Goal: Information Seeking & Learning: Learn about a topic

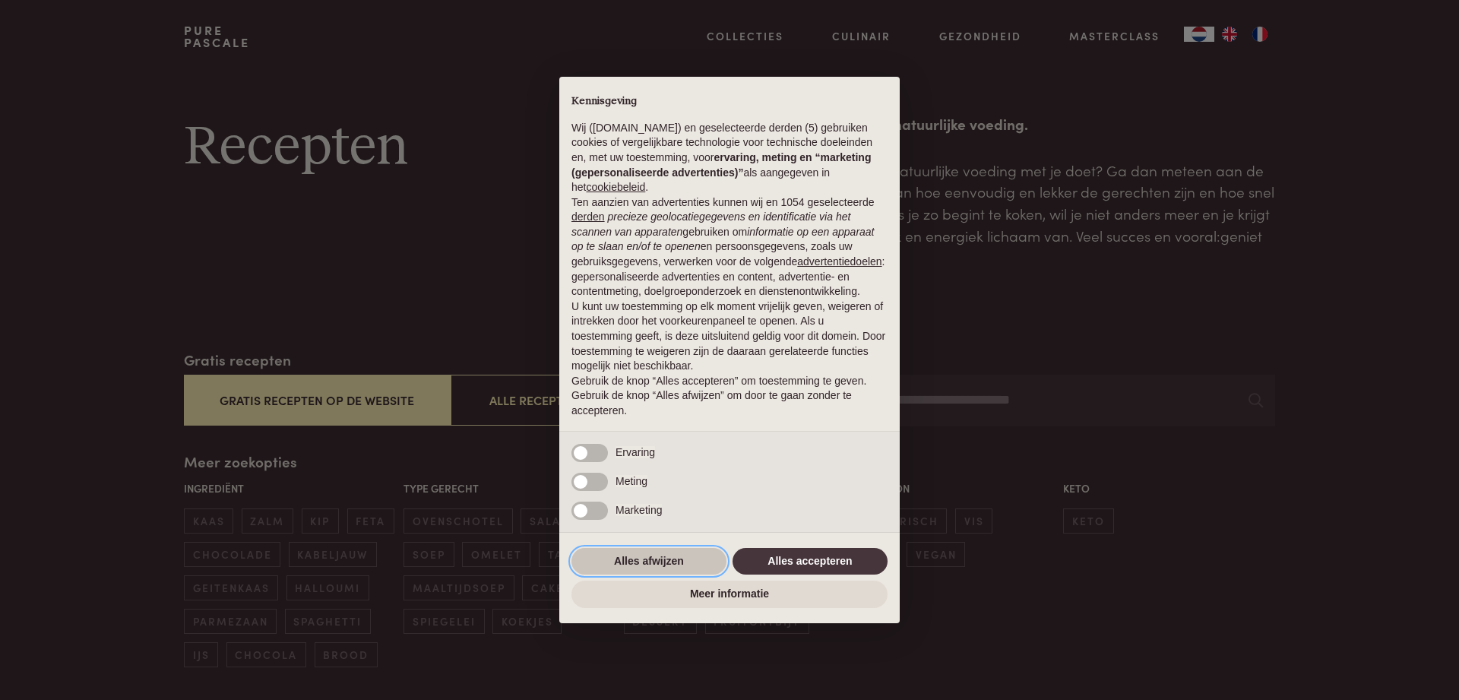
click at [649, 561] on button "Alles afwijzen" at bounding box center [649, 561] width 155 height 27
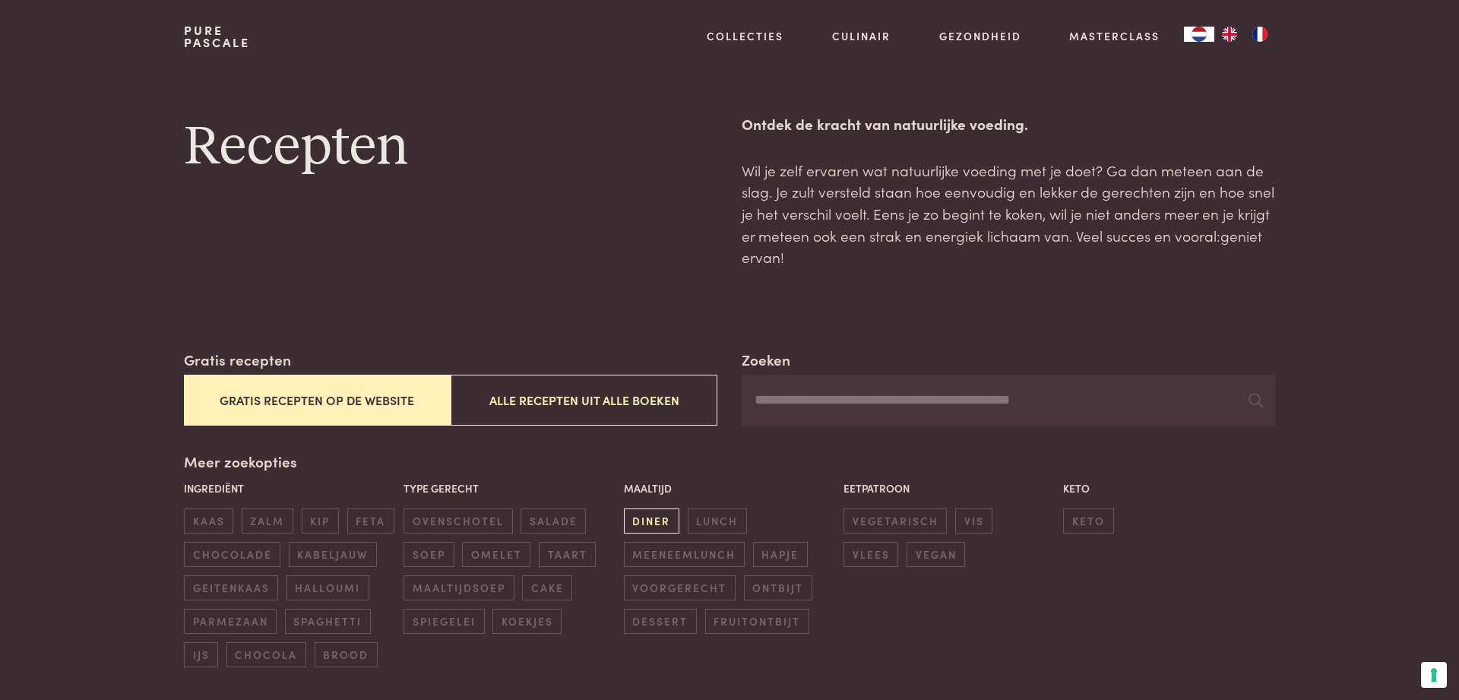
click at [652, 515] on span "diner" at bounding box center [651, 520] width 55 height 25
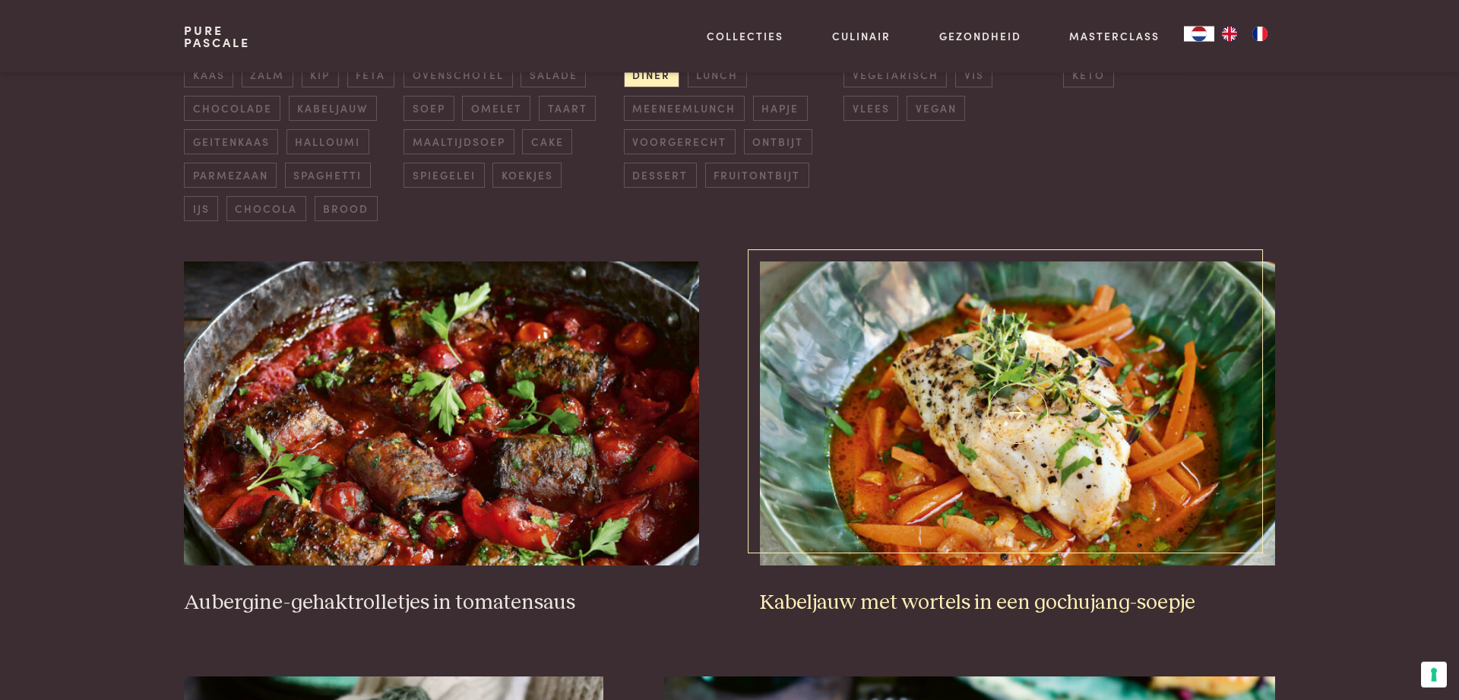
scroll to position [504, 0]
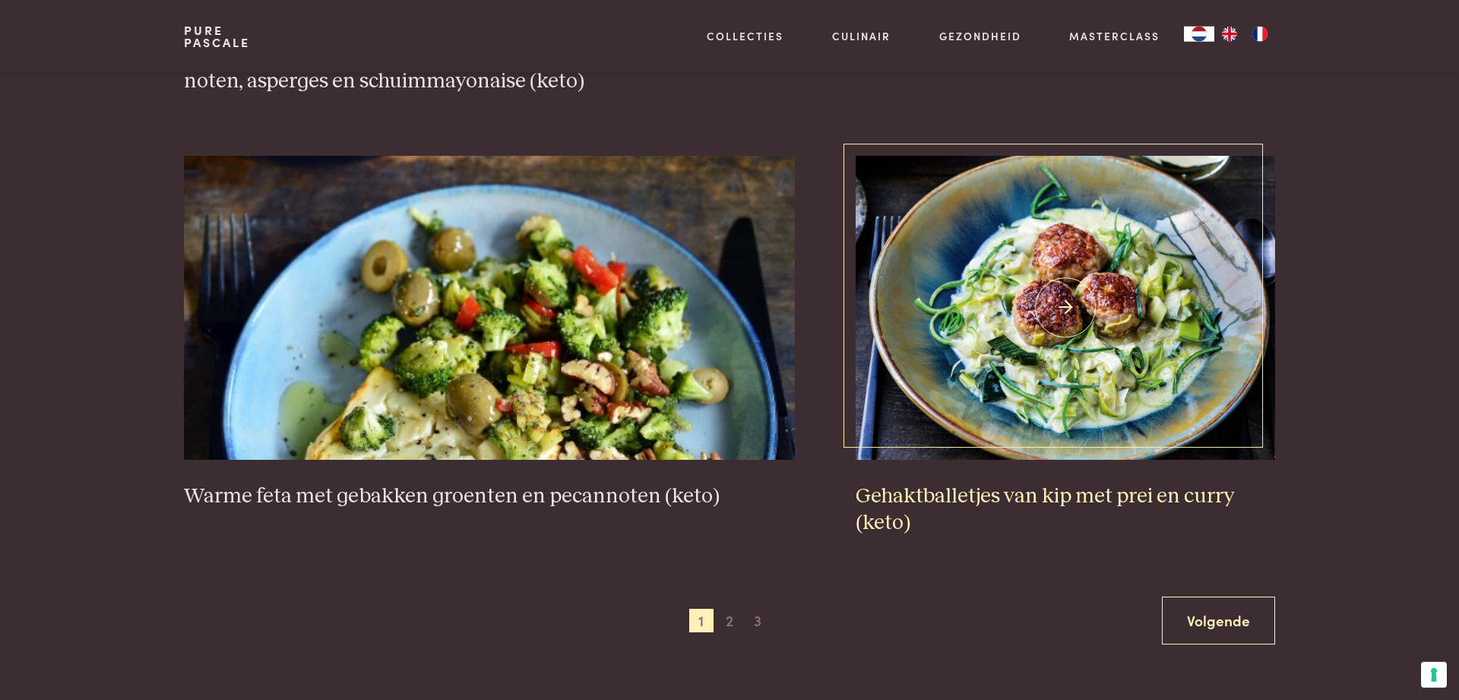
scroll to position [2674, 0]
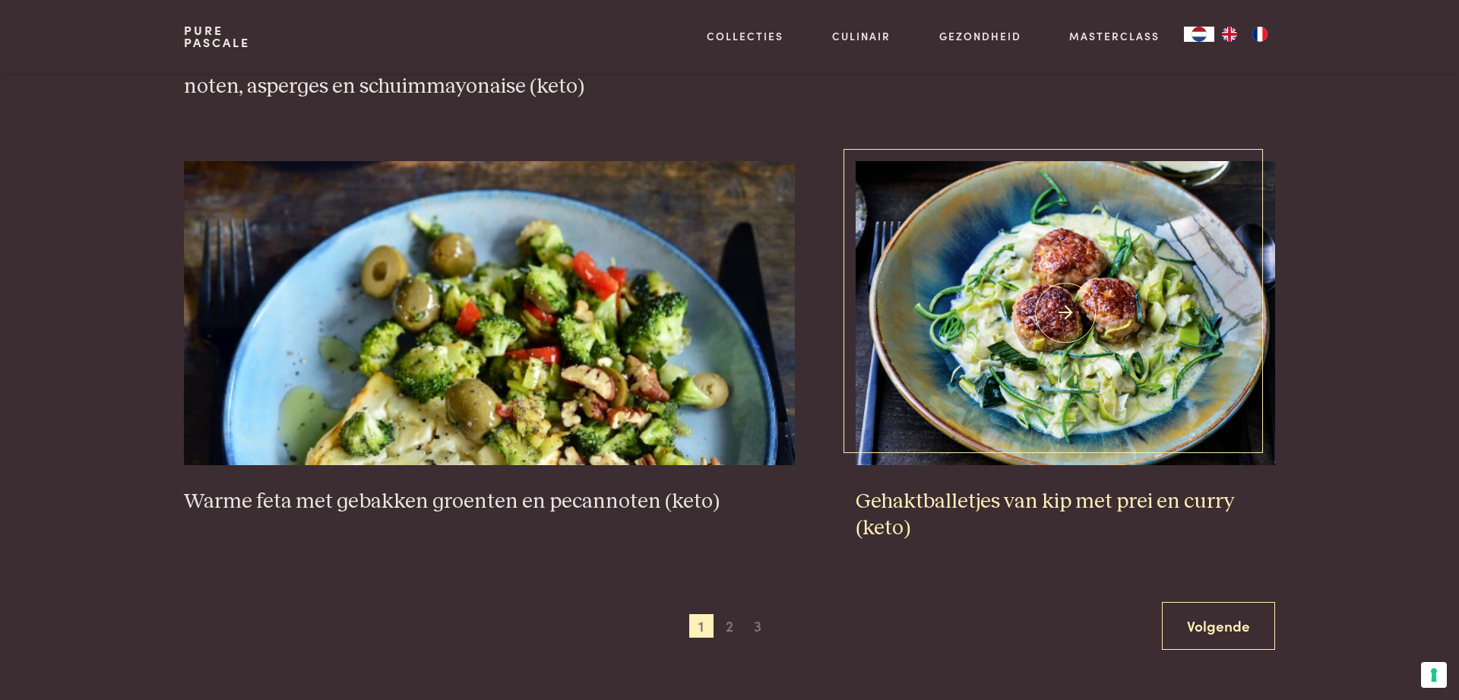
click at [1003, 505] on h3 "Gehaktballetjes van kip met prei en curry (keto)" at bounding box center [1066, 515] width 420 height 52
click at [727, 630] on span "2" at bounding box center [729, 626] width 24 height 24
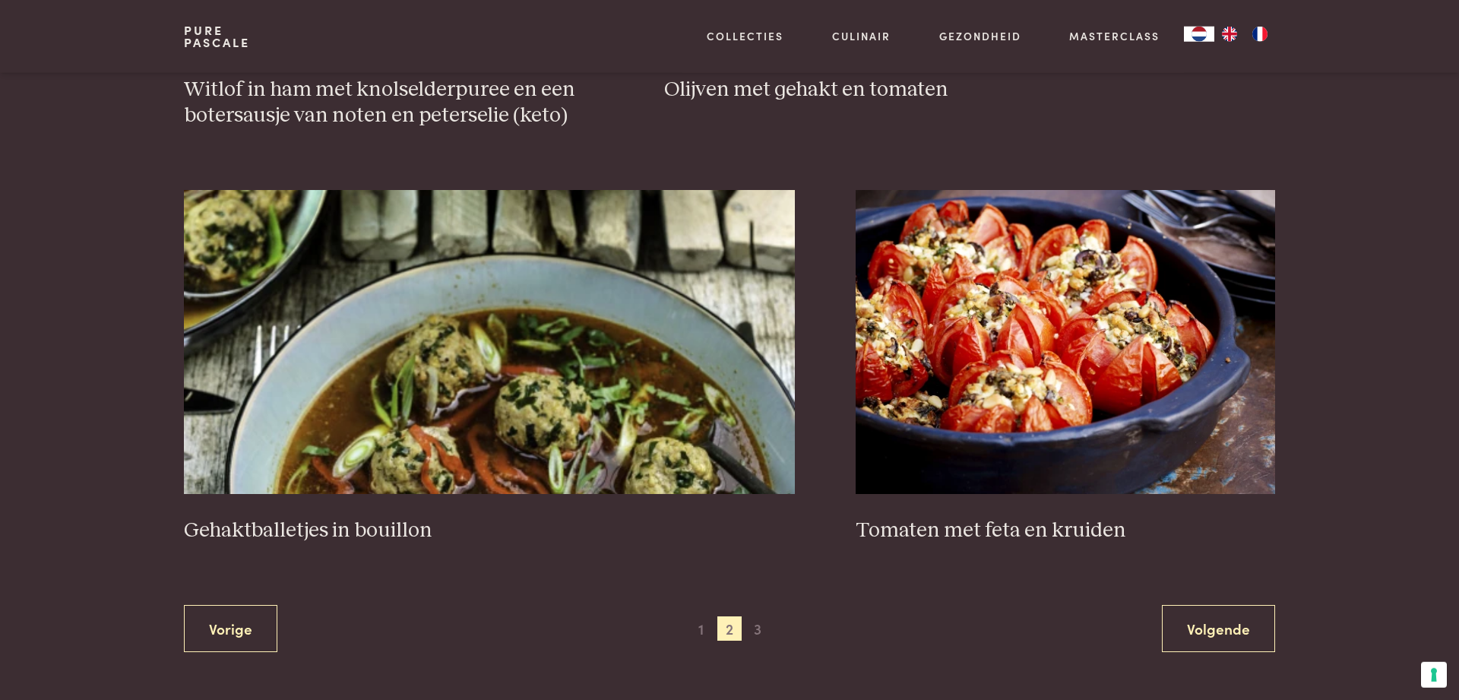
scroll to position [2674, 0]
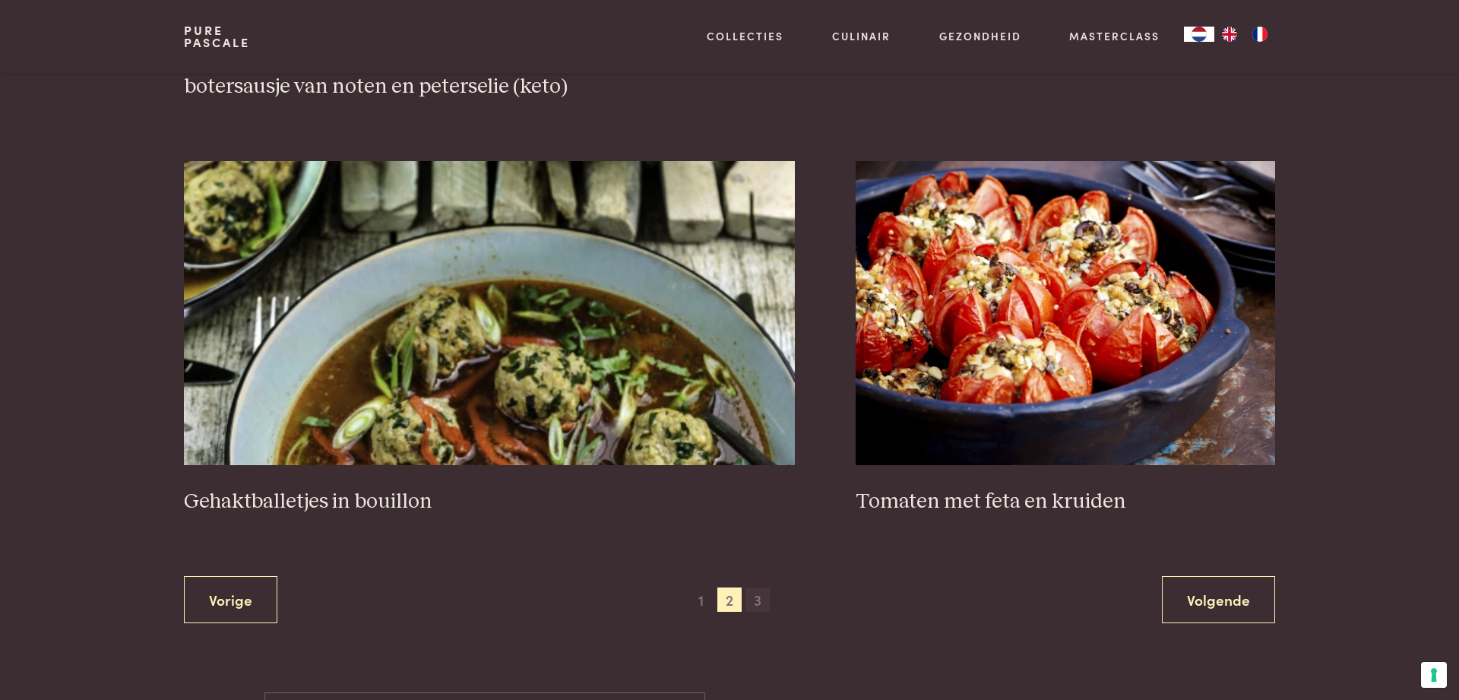
click at [750, 595] on span "3" at bounding box center [758, 599] width 24 height 24
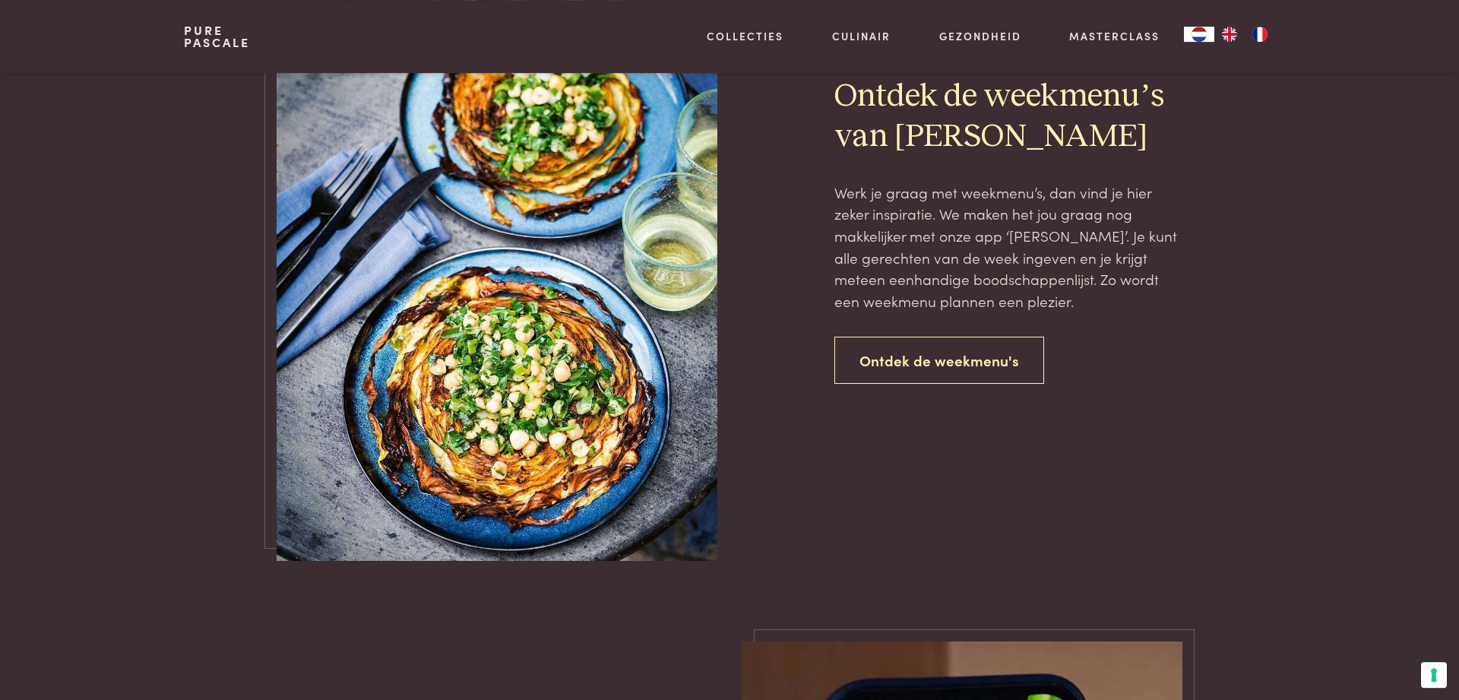
scroll to position [1357, 0]
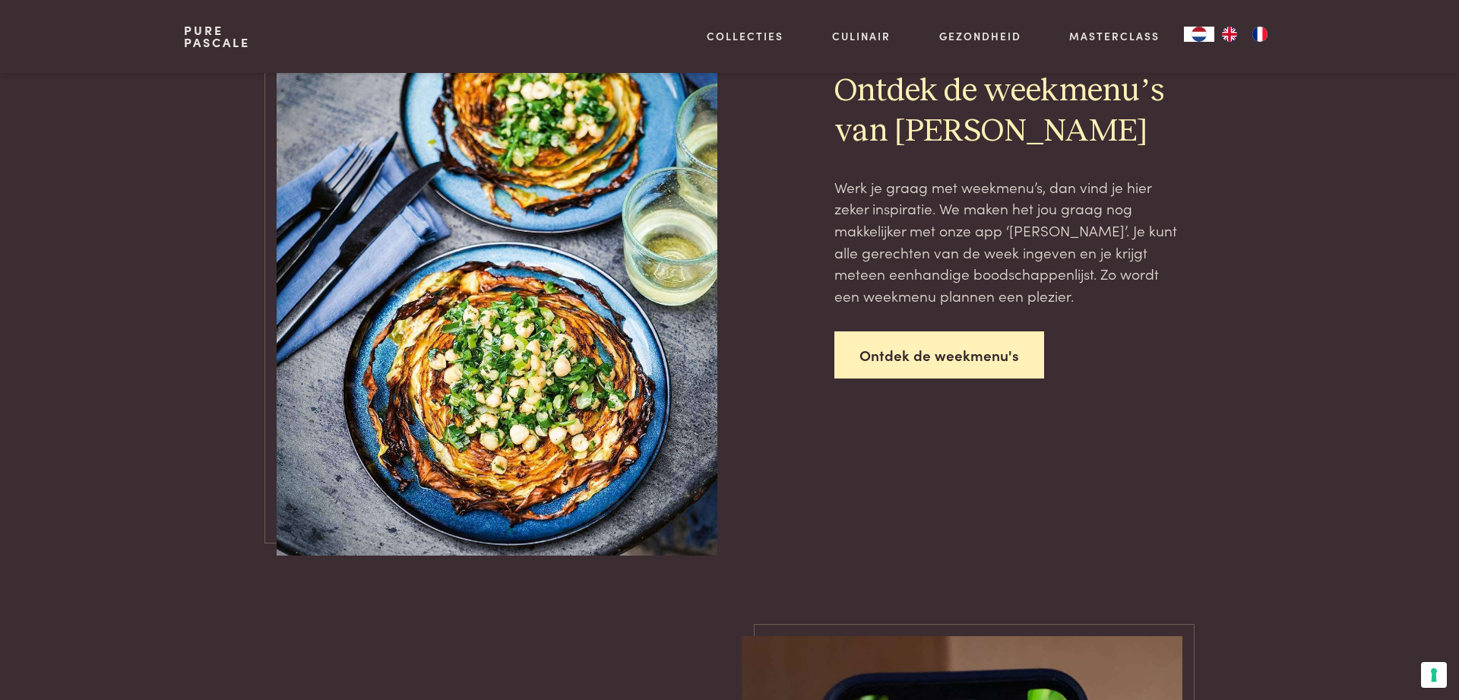
click at [948, 359] on link "Ontdek de weekmenu's" at bounding box center [939, 355] width 210 height 48
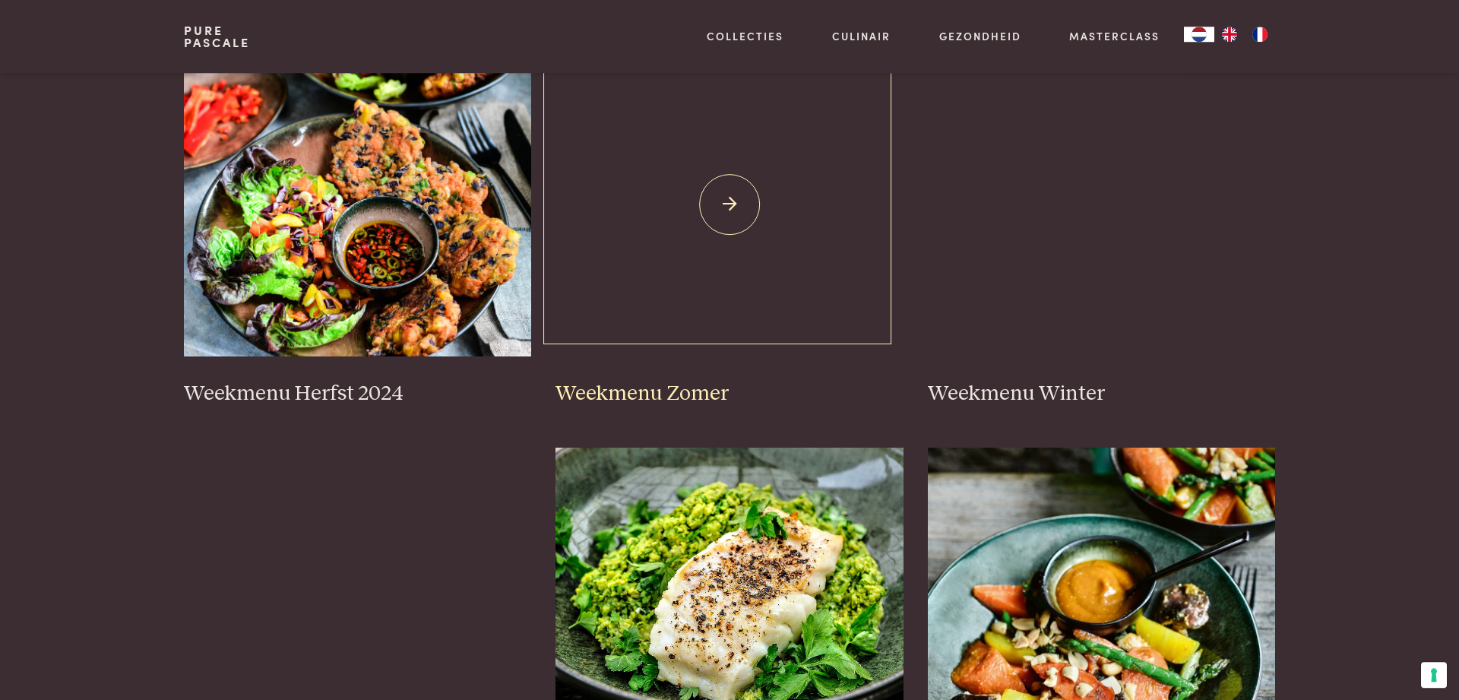
scroll to position [388, 0]
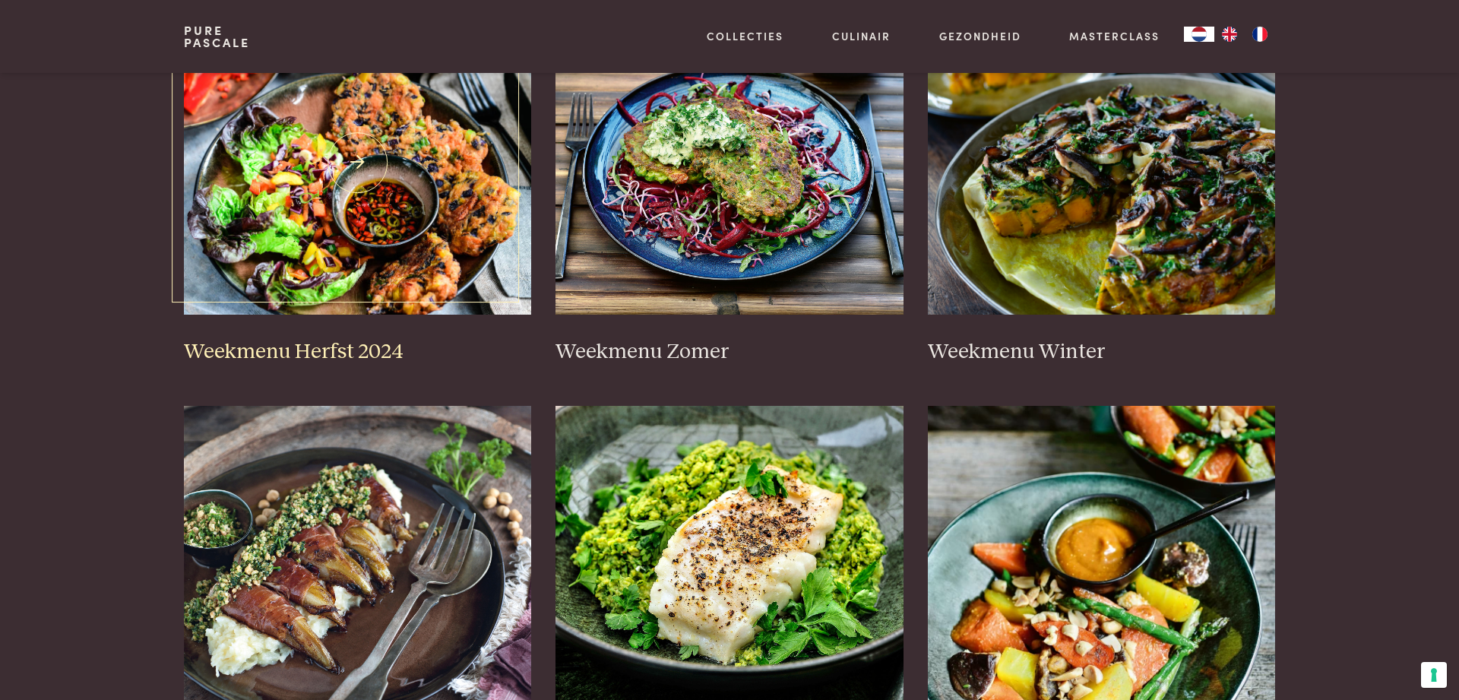
click at [259, 235] on img at bounding box center [358, 163] width 348 height 304
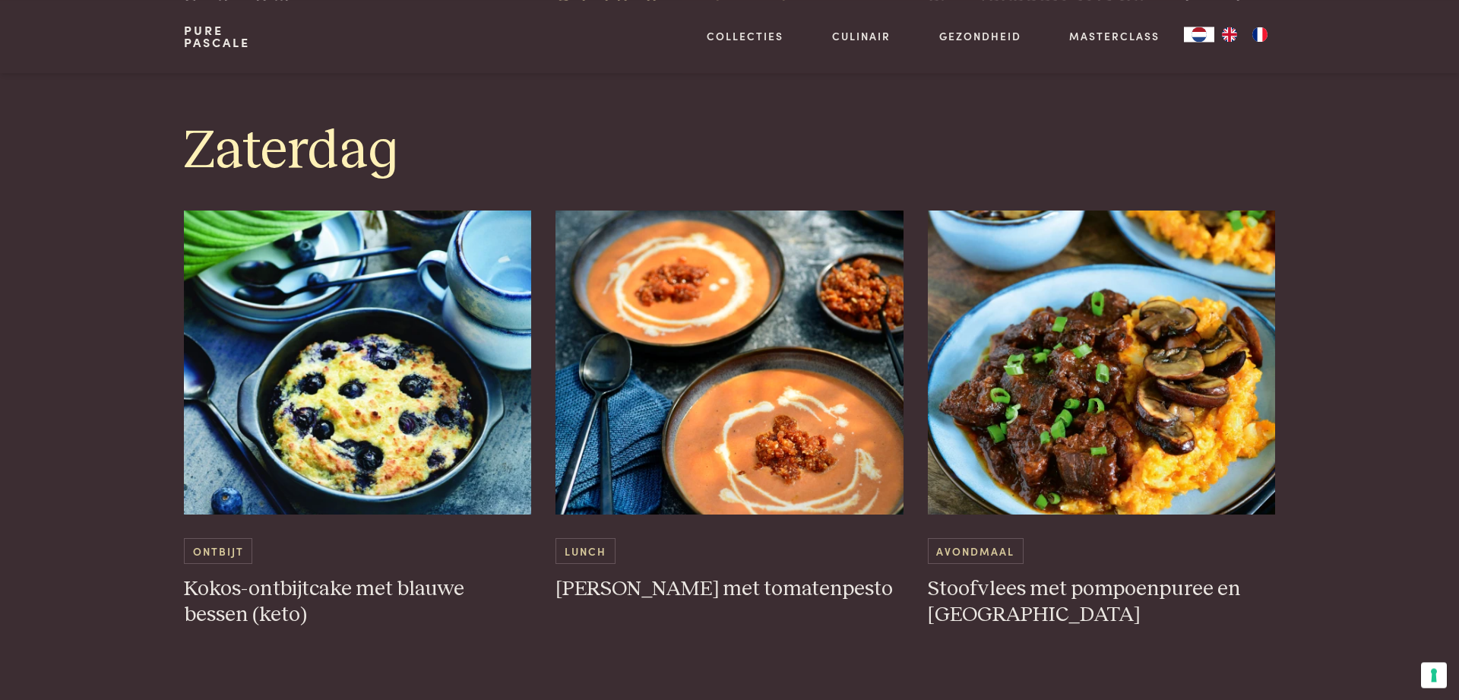
scroll to position [3798, 0]
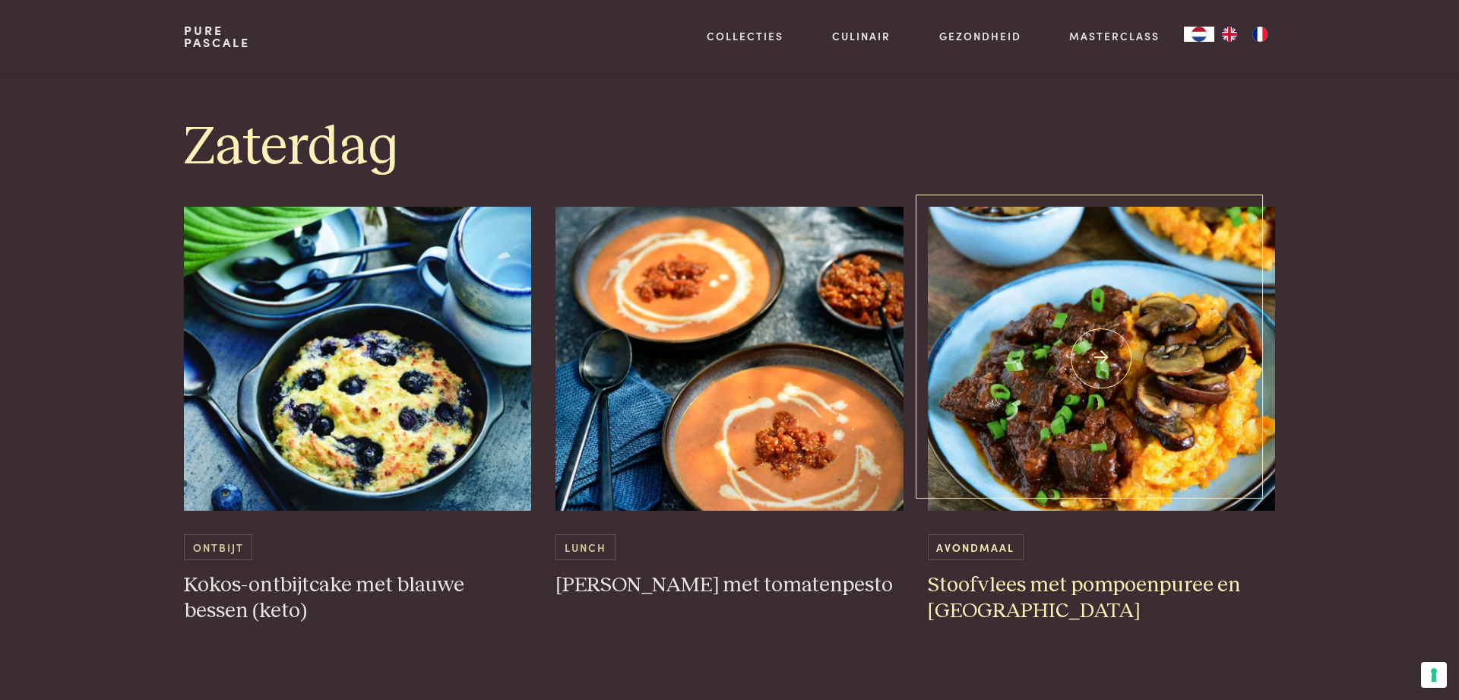
click at [1061, 453] on img at bounding box center [1102, 359] width 348 height 304
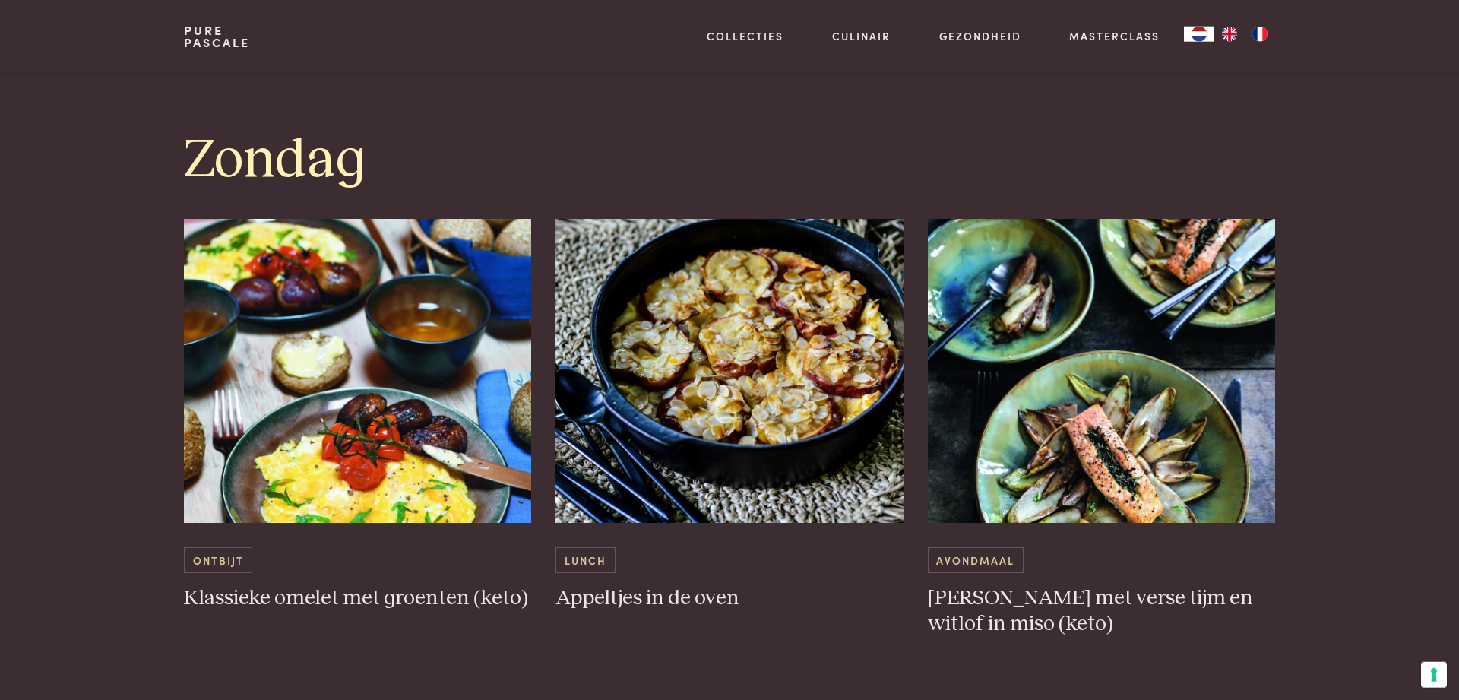
scroll to position [4496, 0]
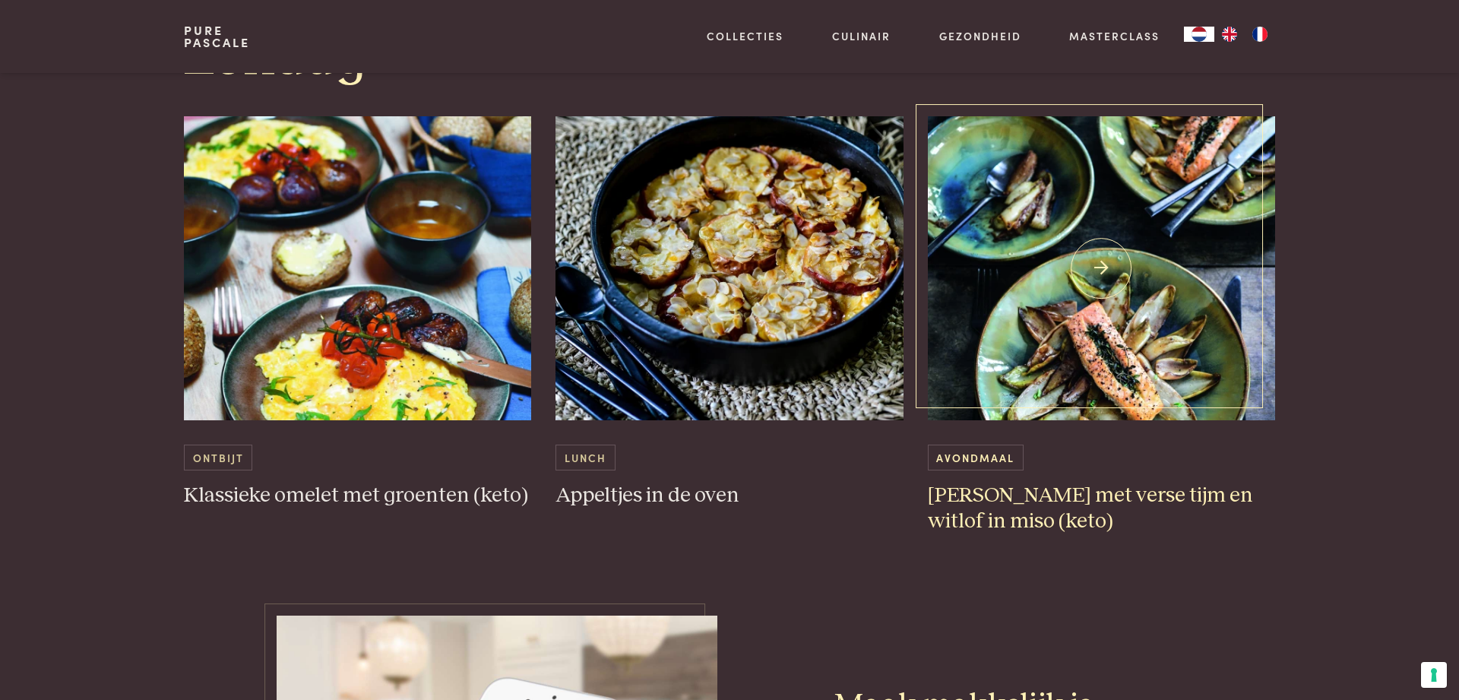
click at [946, 329] on img at bounding box center [1102, 268] width 348 height 304
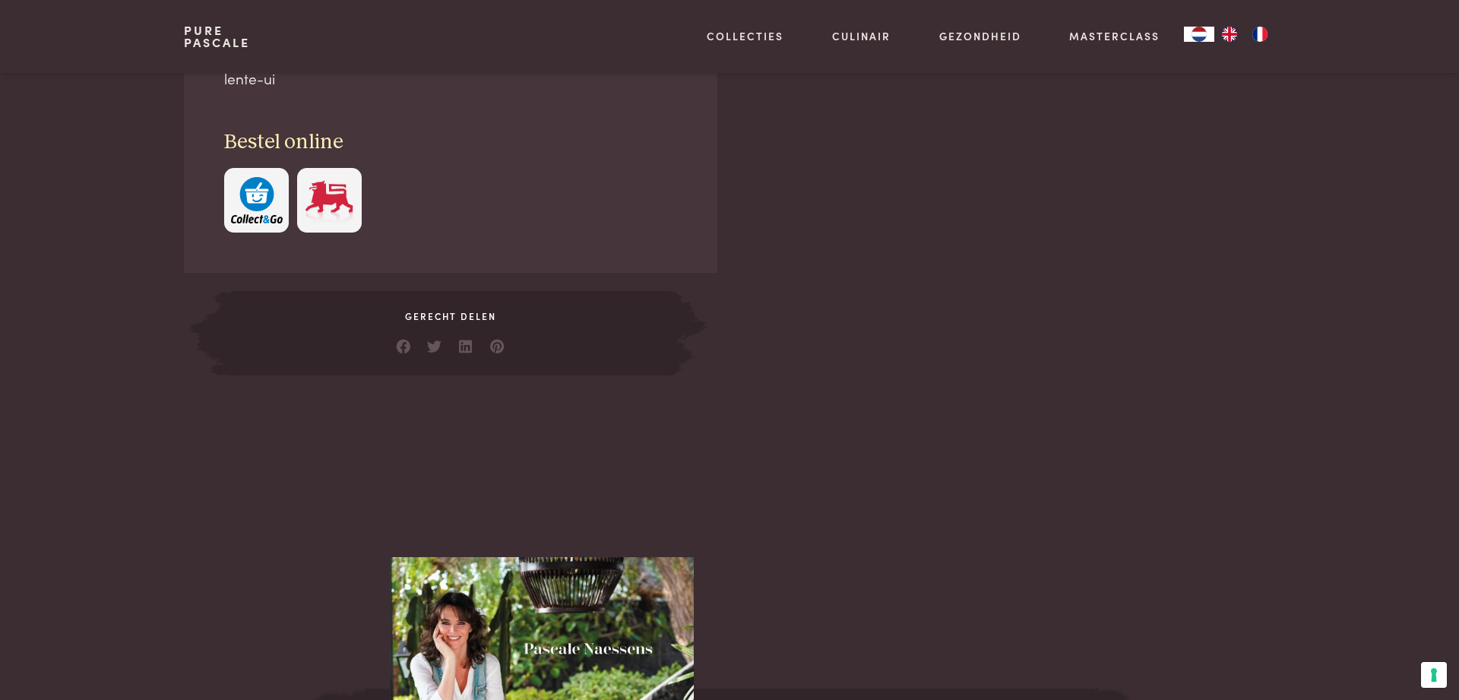
scroll to position [310, 0]
